Goal: Use online tool/utility: Use online tool/utility

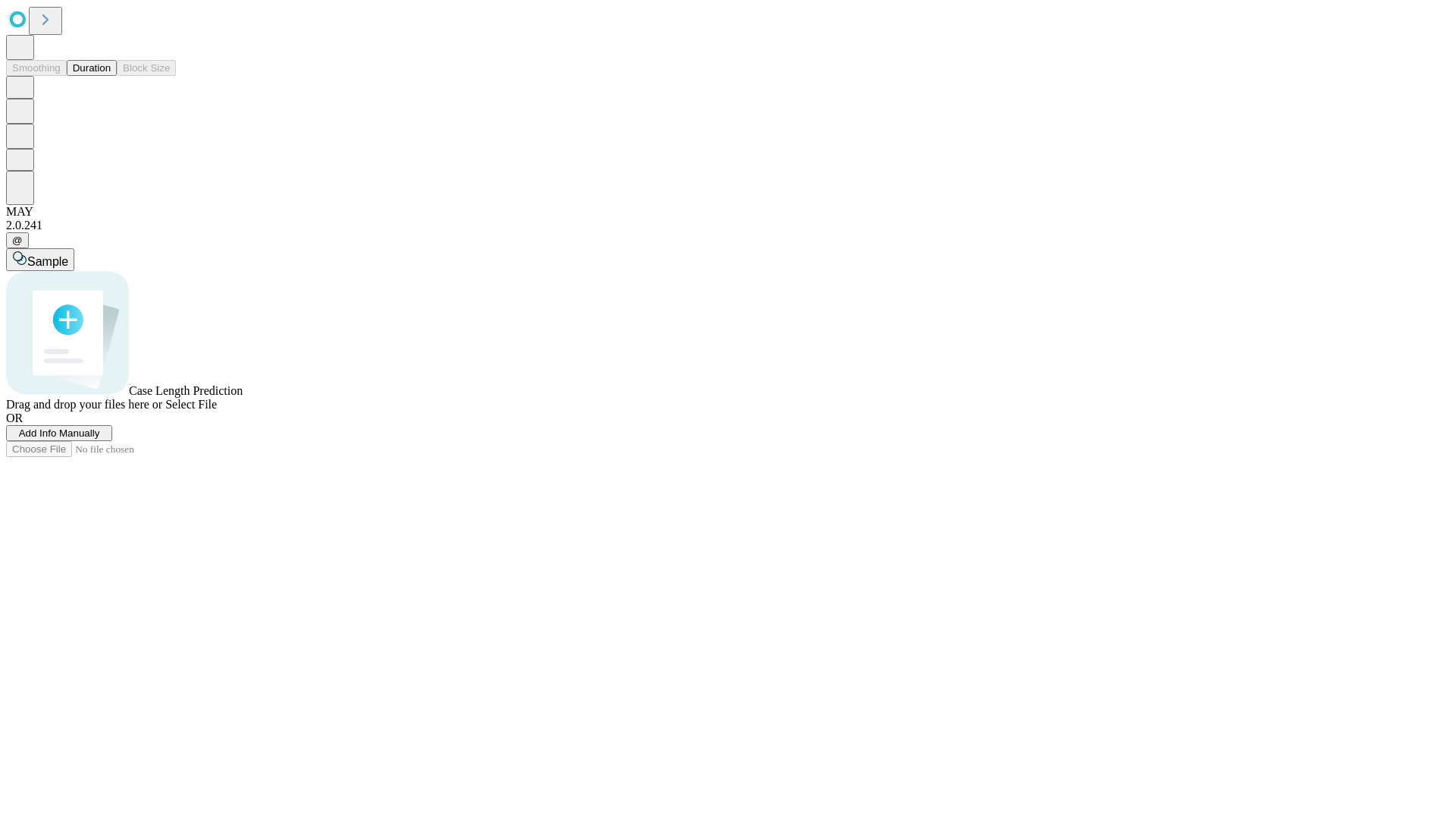
click at [111, 76] on button "Duration" at bounding box center [92, 68] width 50 height 16
click at [100, 439] on span "Add Info Manually" at bounding box center [60, 433] width 81 height 12
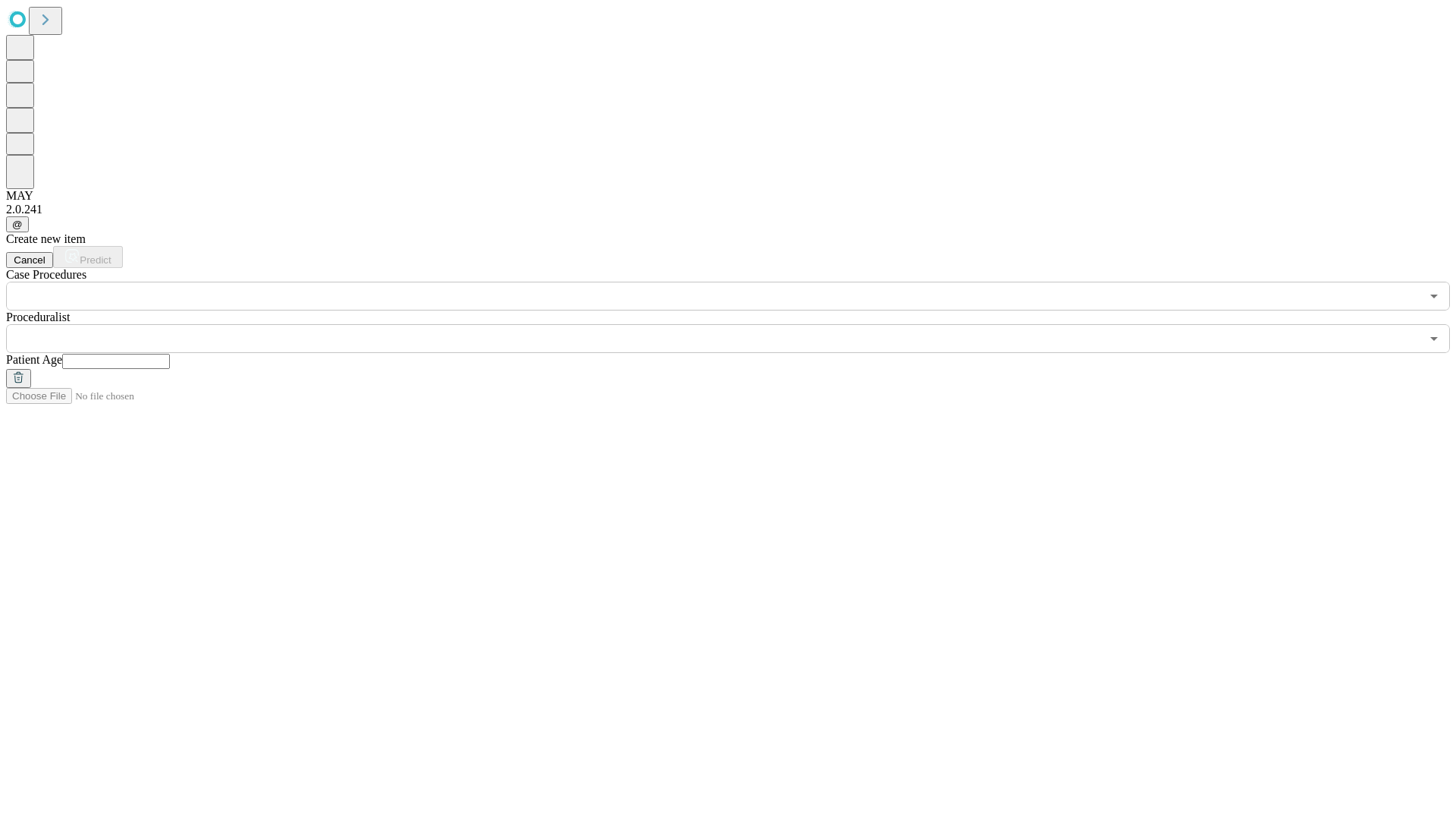
click at [170, 353] on input "text" at bounding box center [115, 361] width 108 height 16
type input "**"
click at [739, 324] on input "text" at bounding box center [713, 339] width 1414 height 29
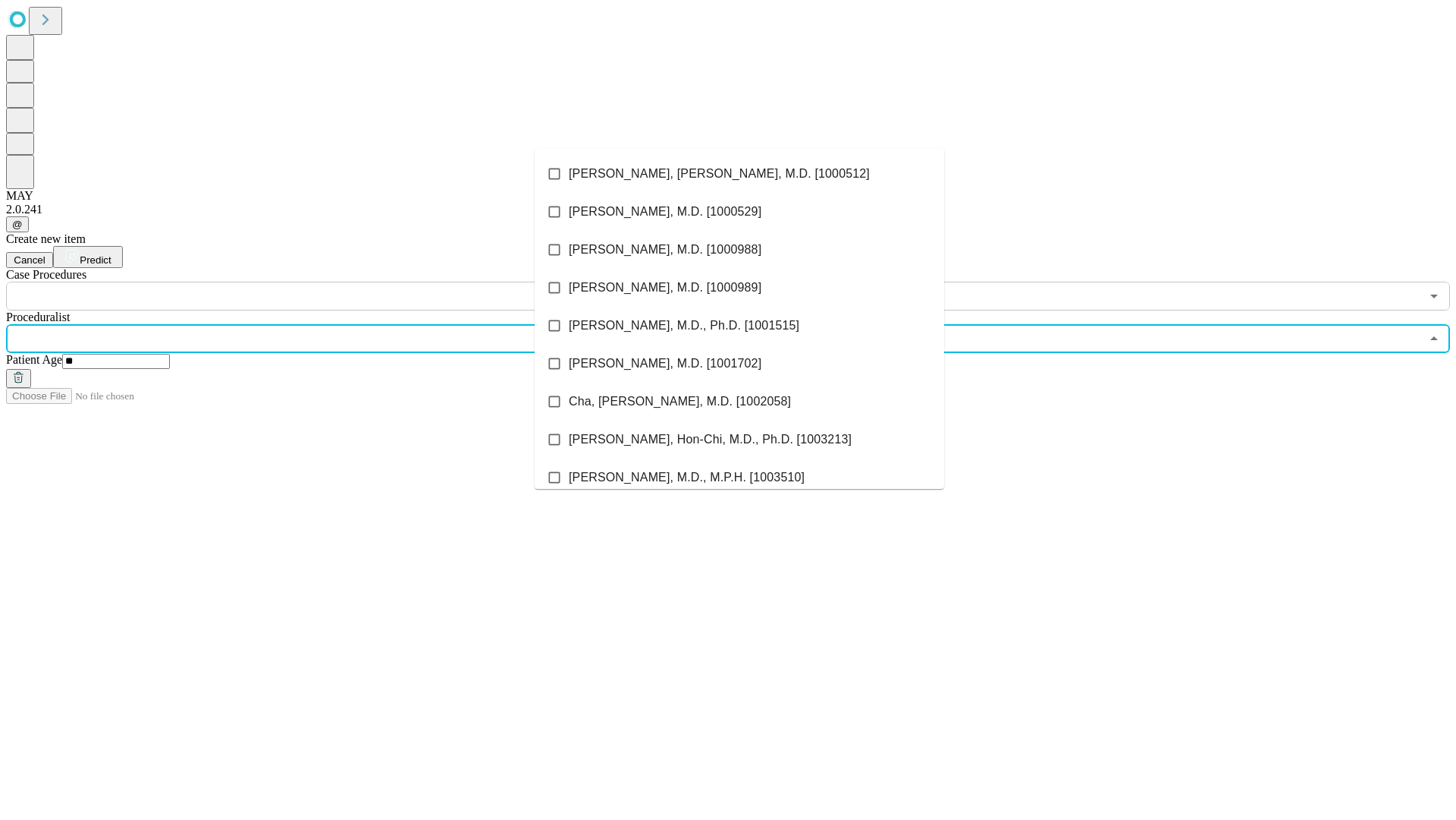
click at [739, 174] on li "[PERSON_NAME], [PERSON_NAME], M.D. [1000512]" at bounding box center [739, 174] width 409 height 38
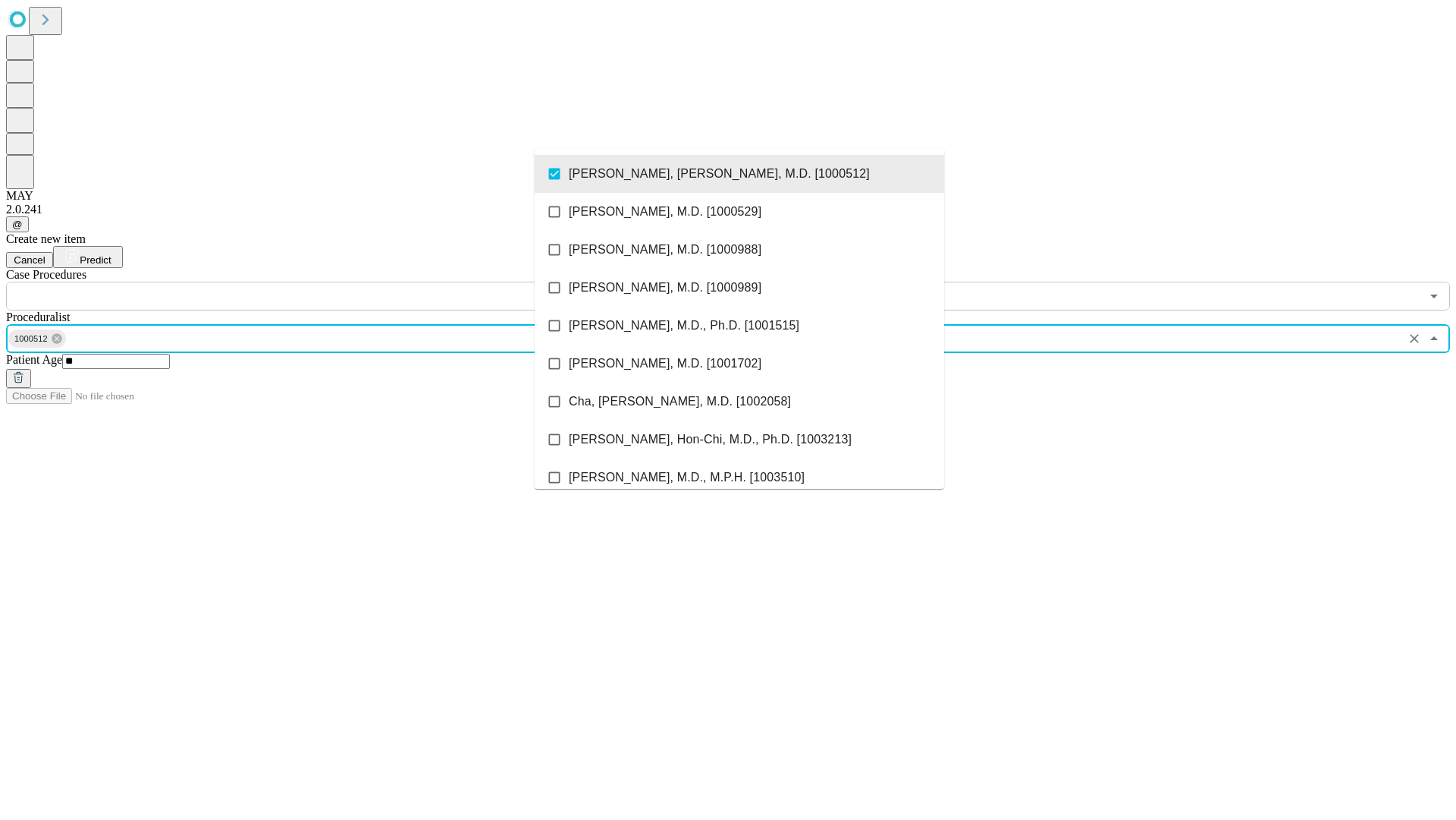
click at [318, 281] on input "text" at bounding box center [713, 296] width 1414 height 29
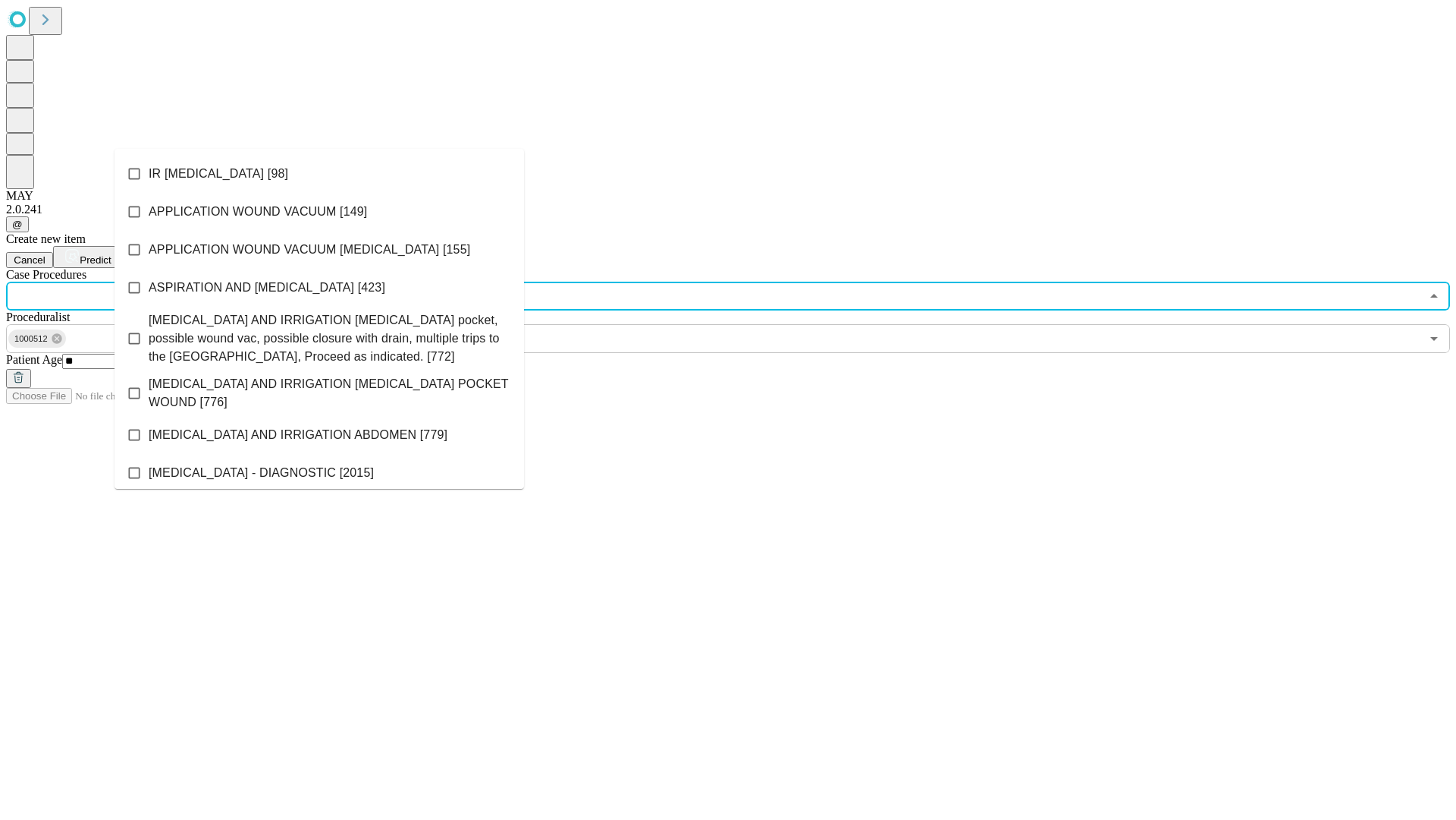
click at [319, 174] on li "IR [MEDICAL_DATA] [98]" at bounding box center [319, 174] width 409 height 38
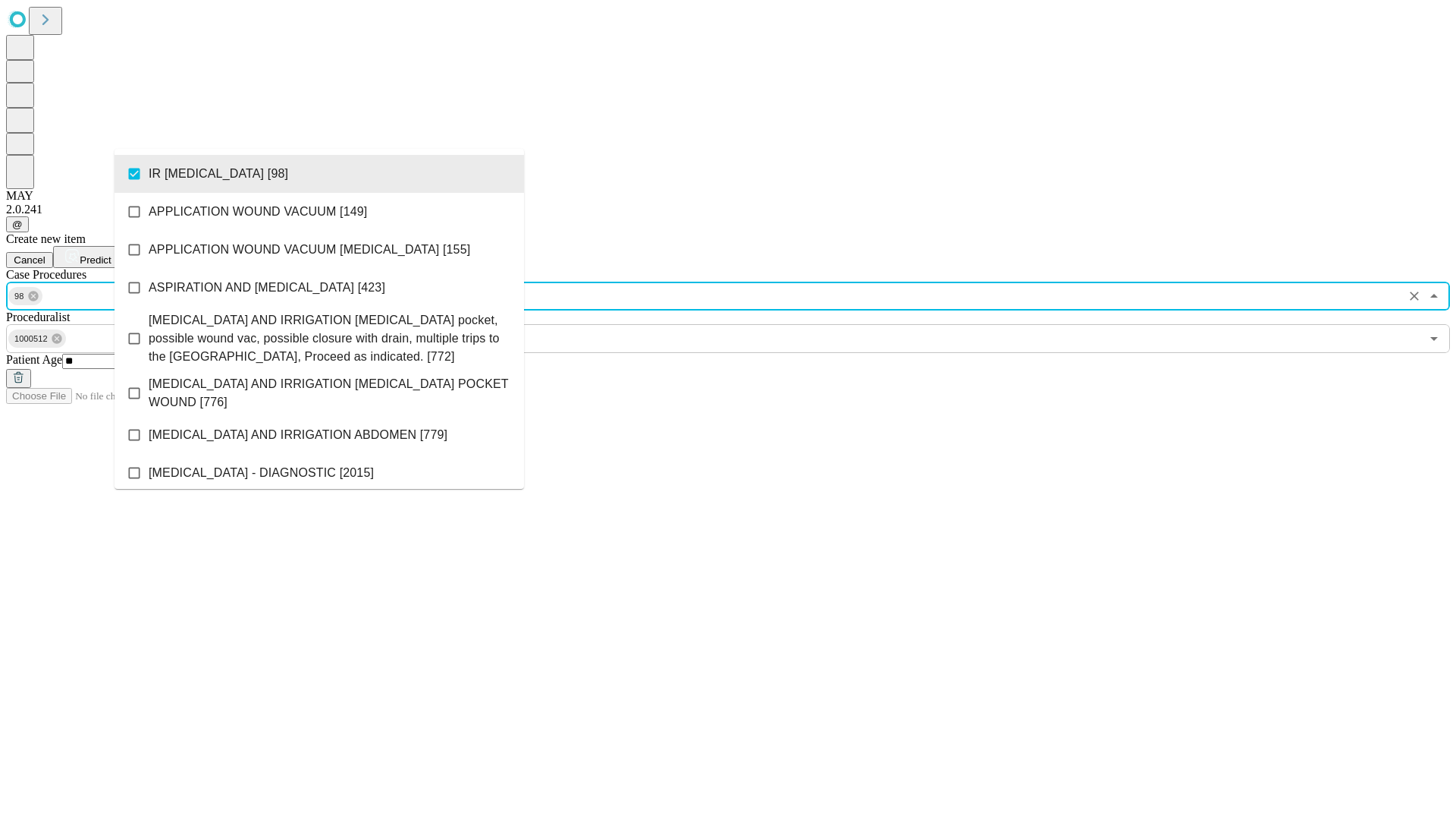
click at [111, 254] on span "Predict" at bounding box center [95, 260] width 31 height 12
